Goal: Transaction & Acquisition: Purchase product/service

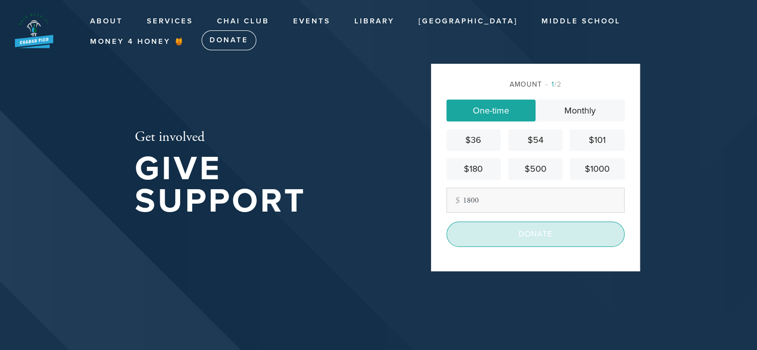
type input "1800"
click at [544, 233] on input "Donate" at bounding box center [535, 233] width 178 height 25
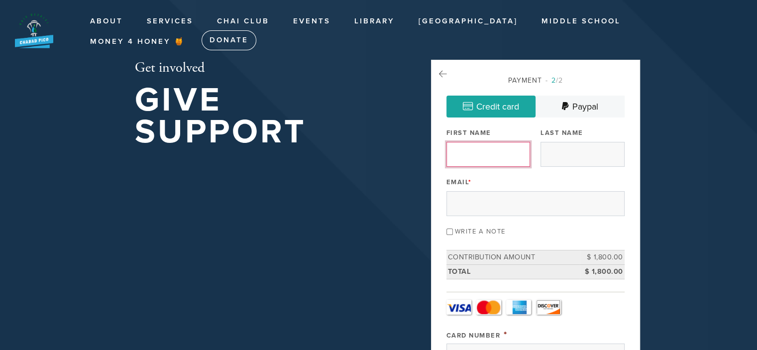
click at [499, 159] on input "First Name" at bounding box center [488, 154] width 84 height 25
type input "[PERSON_NAME]"
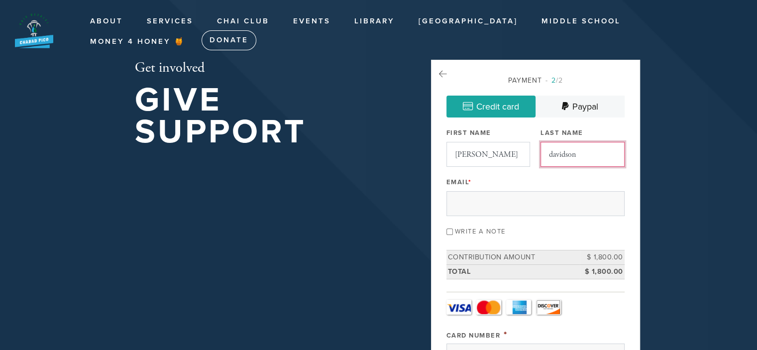
type input "davidson"
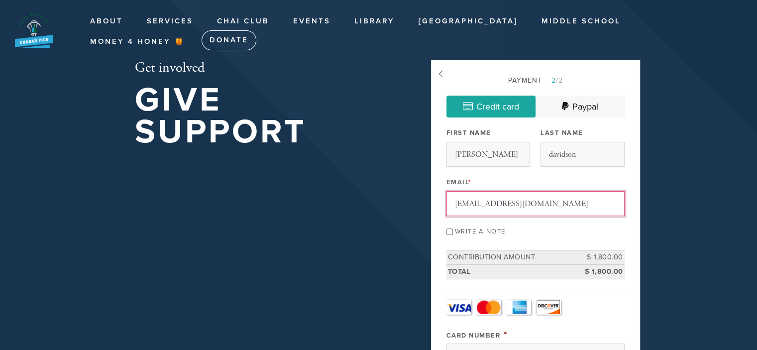
type input "[EMAIL_ADDRESS][DOMAIN_NAME]"
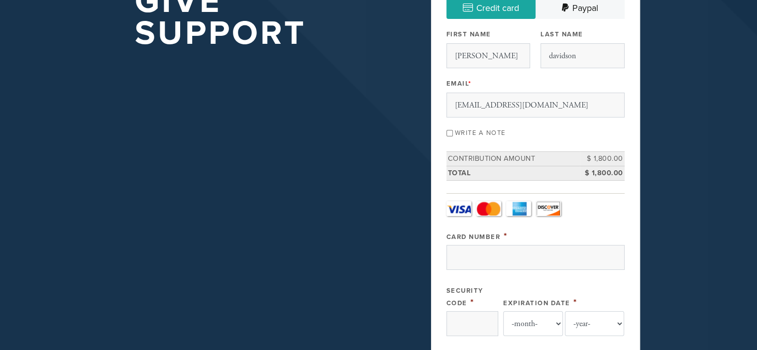
scroll to position [99, 0]
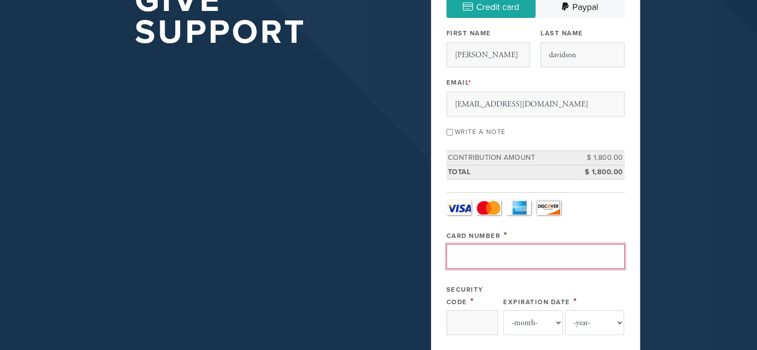
click at [517, 246] on input "Card Number" at bounding box center [535, 256] width 178 height 25
click at [518, 248] on input "Card Number" at bounding box center [535, 256] width 178 height 25
type input "[CREDIT_CARD_NUMBER]"
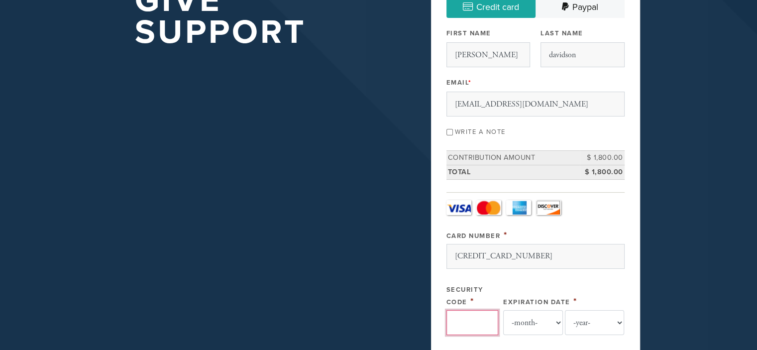
type input "329"
select select "3"
select select "2030"
type input "[PERSON_NAME]"
type input "Davidson"
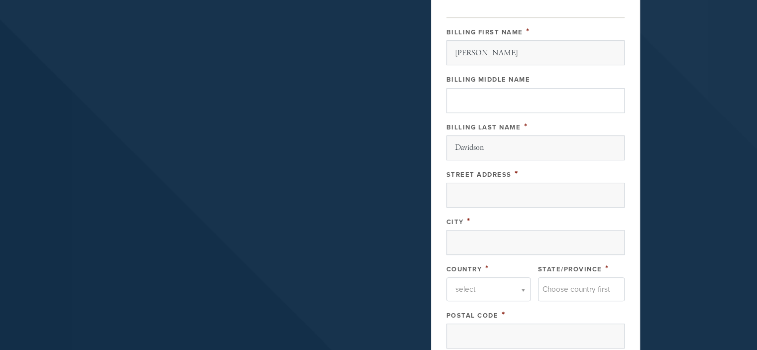
scroll to position [547, 0]
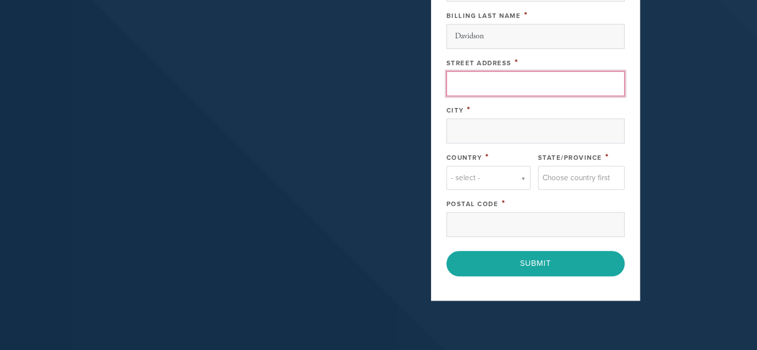
click at [517, 73] on input "Street Address" at bounding box center [535, 83] width 178 height 25
type input "[STREET_ADDRESS]"
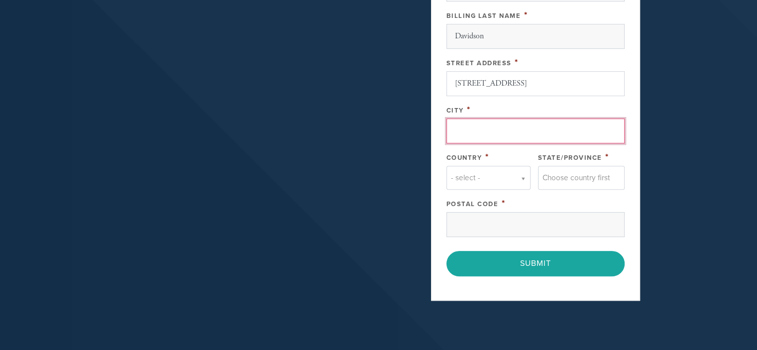
type input "[GEOGRAPHIC_DATA]"
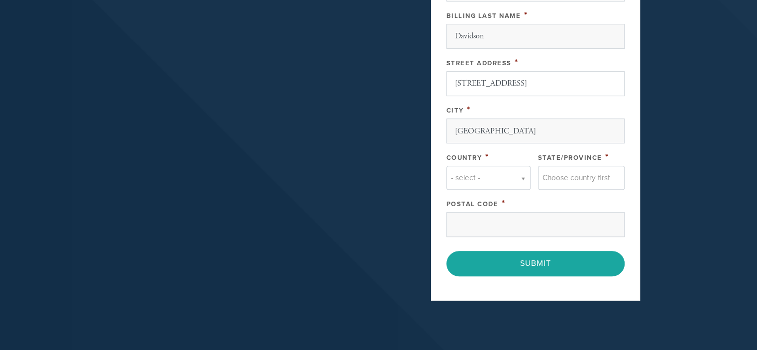
type input "[GEOGRAPHIC_DATA]"
type input "90035-4133"
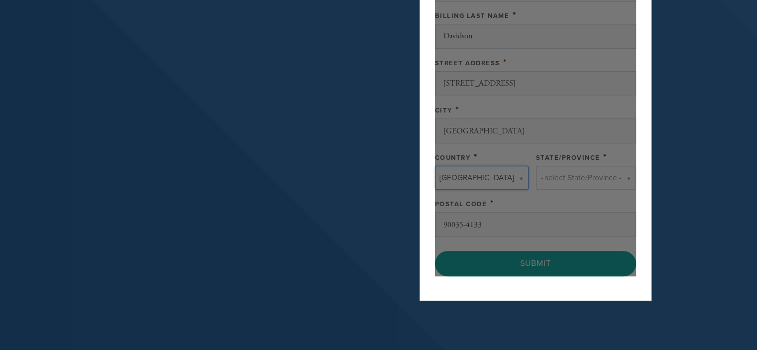
type input "[GEOGRAPHIC_DATA]"
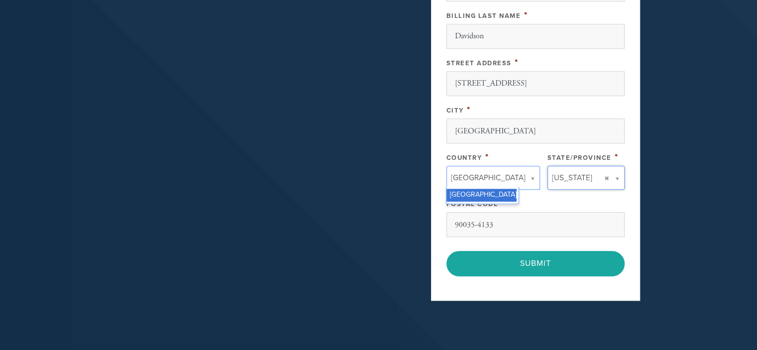
scroll to position [0, 0]
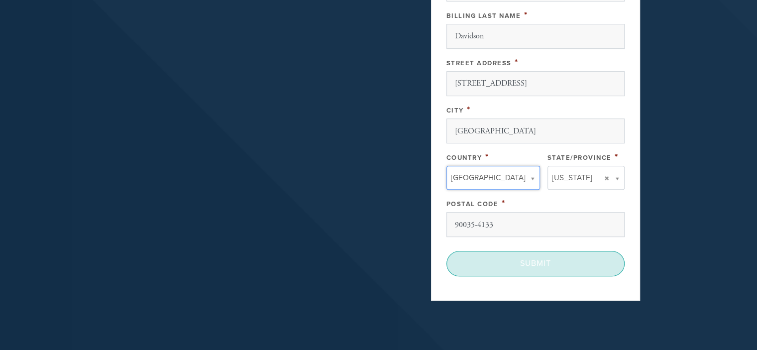
click at [541, 265] on input "Submit" at bounding box center [535, 263] width 178 height 25
